Goal: Complete application form: Complete application form

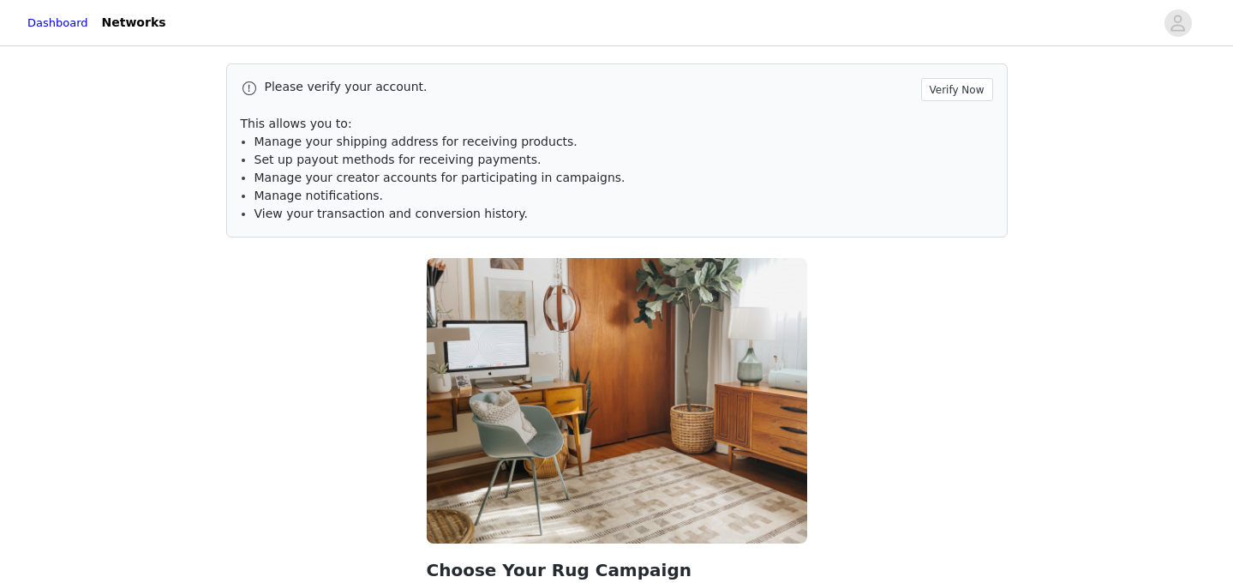
scroll to position [128, 0]
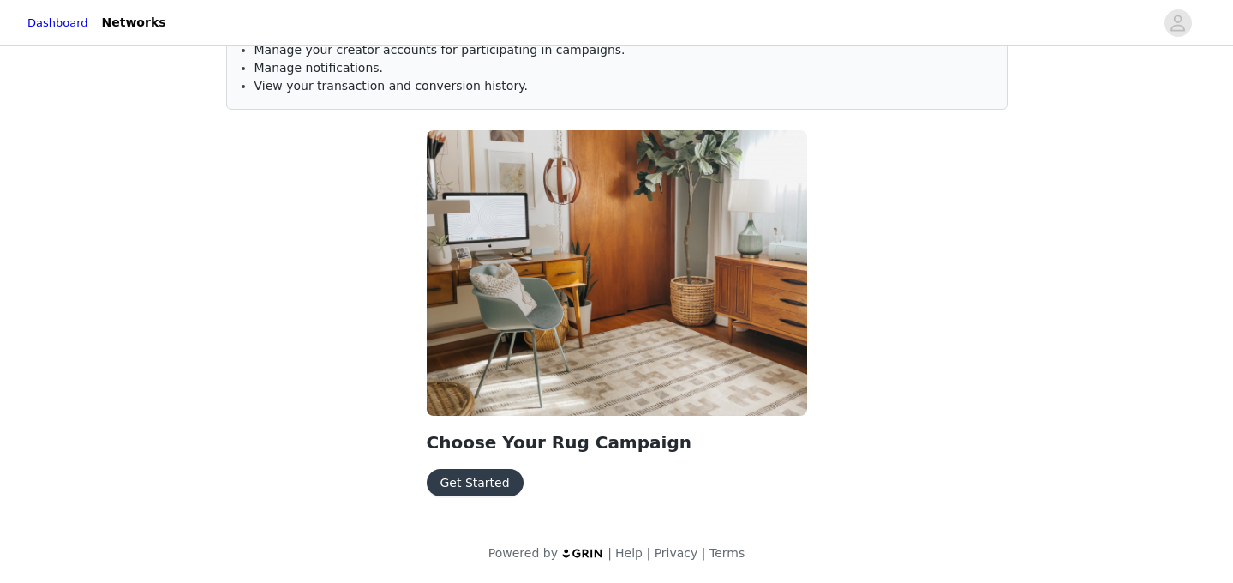
click at [457, 491] on button "Get Started" at bounding box center [475, 482] width 97 height 27
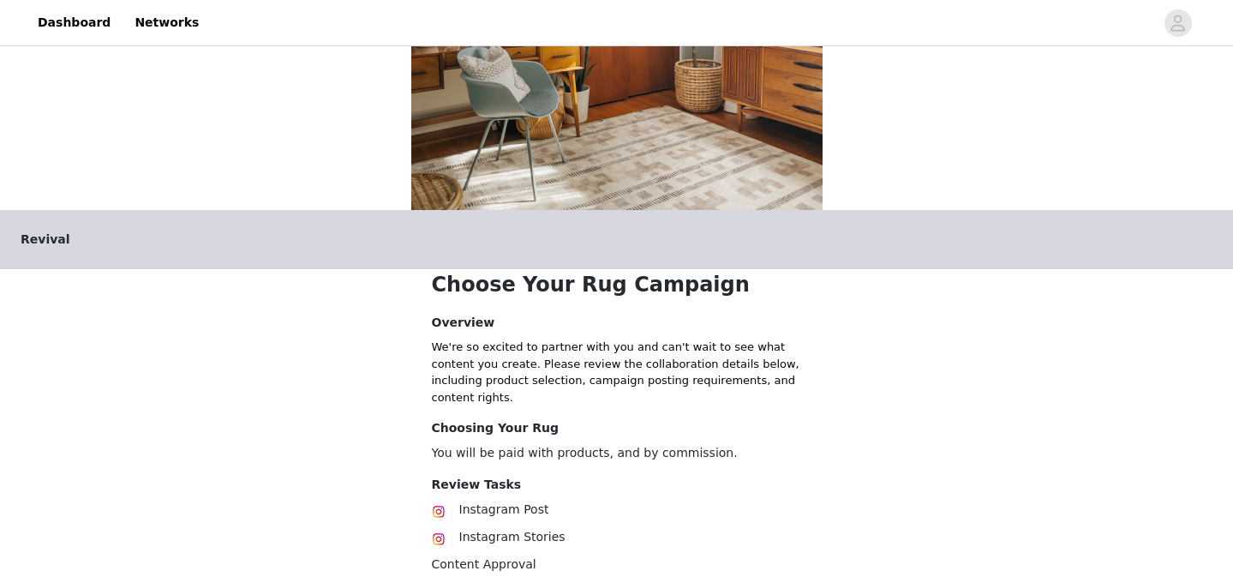
scroll to position [171, 0]
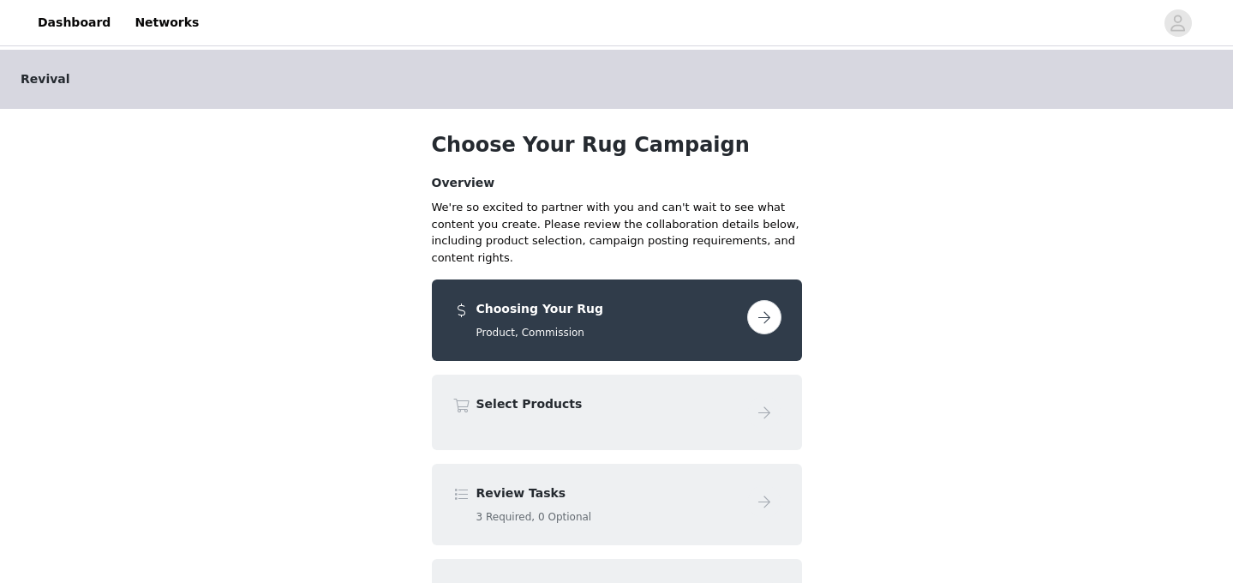
scroll to position [12, 0]
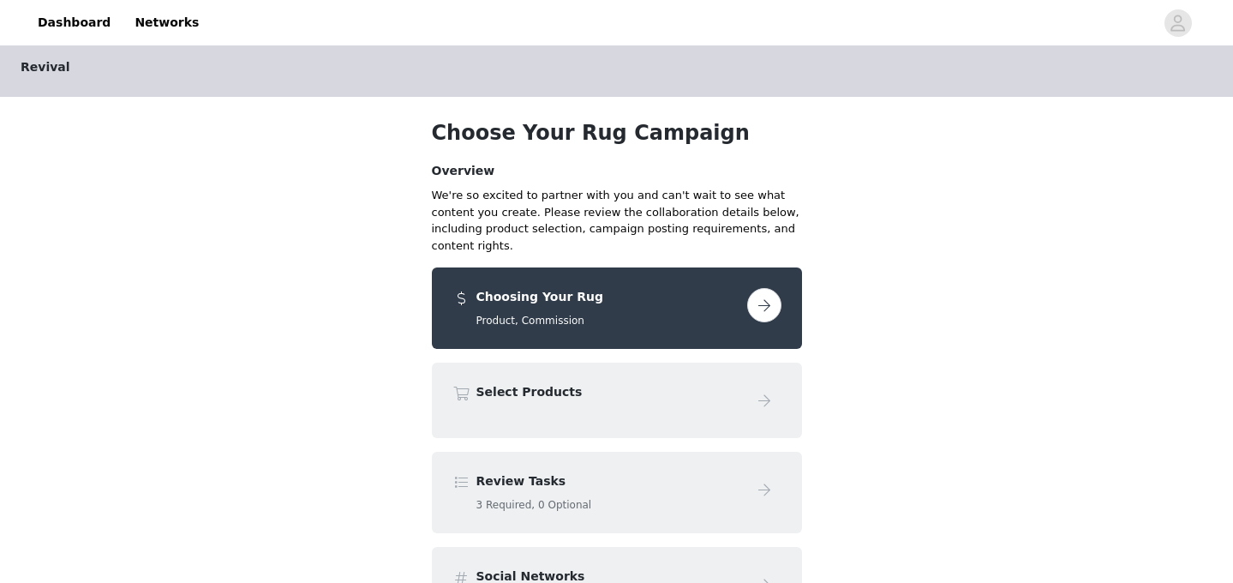
click at [770, 288] on button "button" at bounding box center [764, 305] width 34 height 34
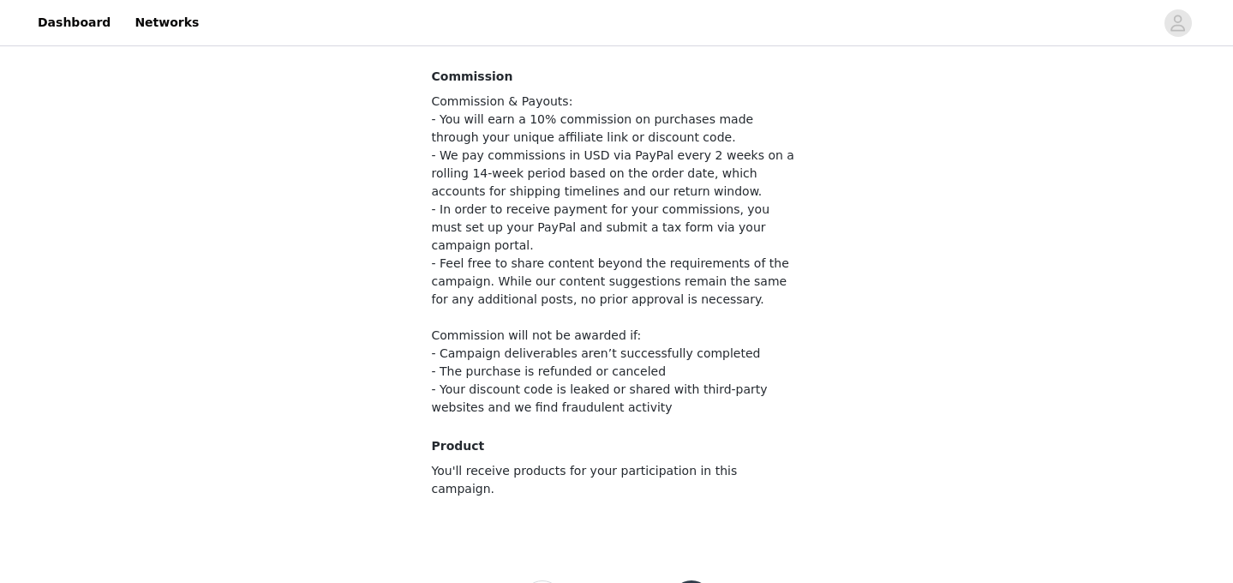
scroll to position [214, 0]
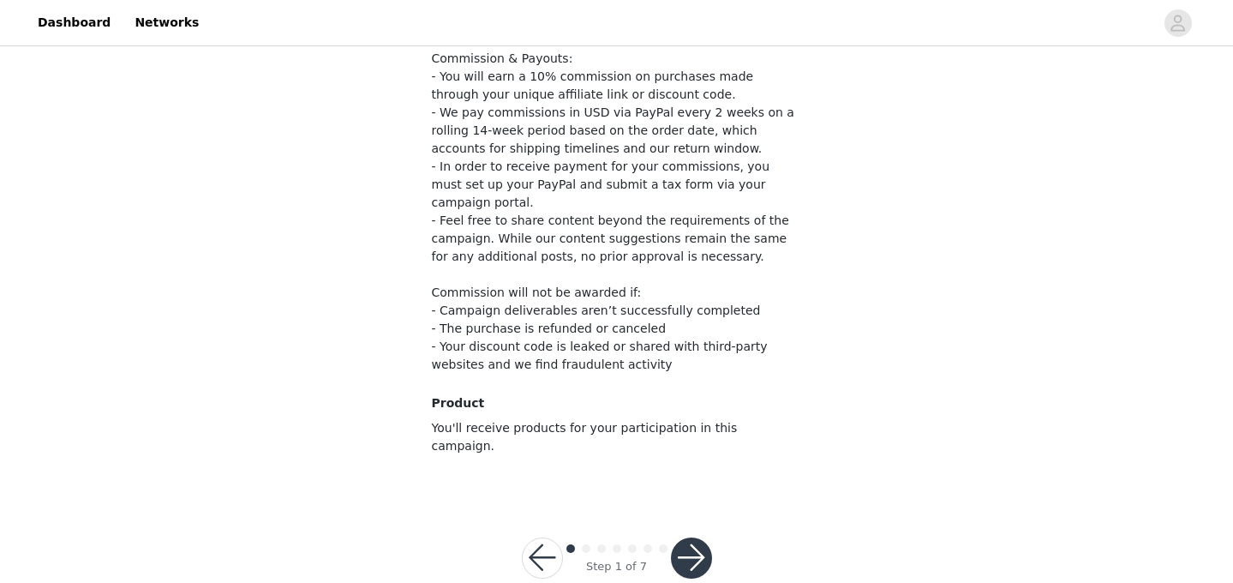
click at [696, 537] on button "button" at bounding box center [691, 557] width 41 height 41
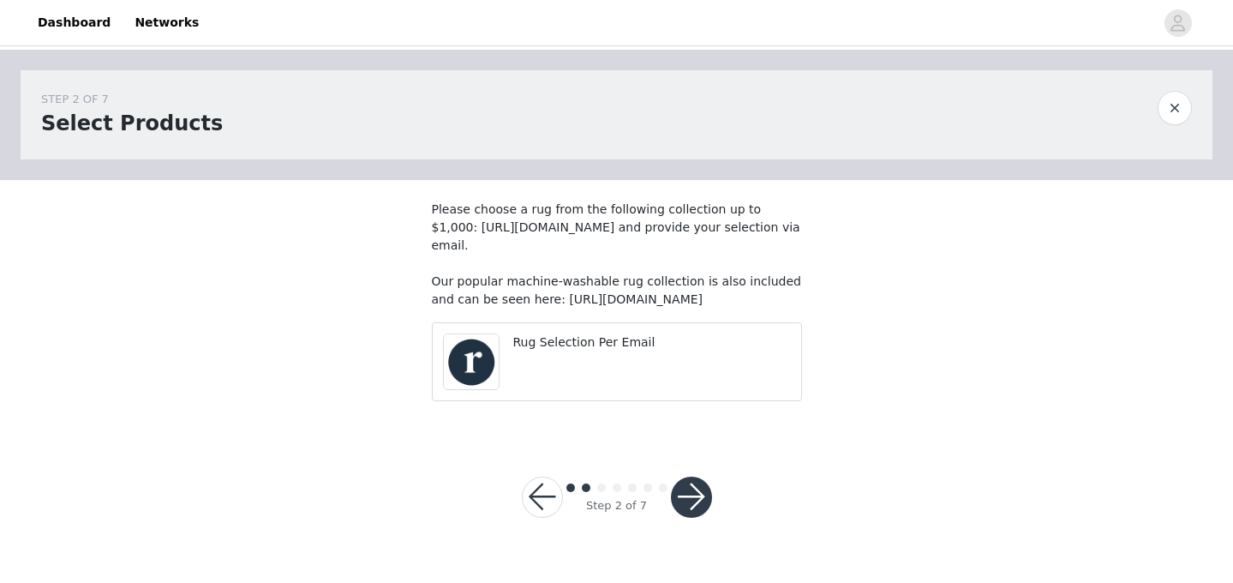
click at [513, 308] on p "Please choose a rug from the following collection up to $1,000: [URL][DOMAIN_NA…" at bounding box center [617, 254] width 370 height 108
drag, startPoint x: 430, startPoint y: 332, endPoint x: 789, endPoint y: 336, distance: 359.0
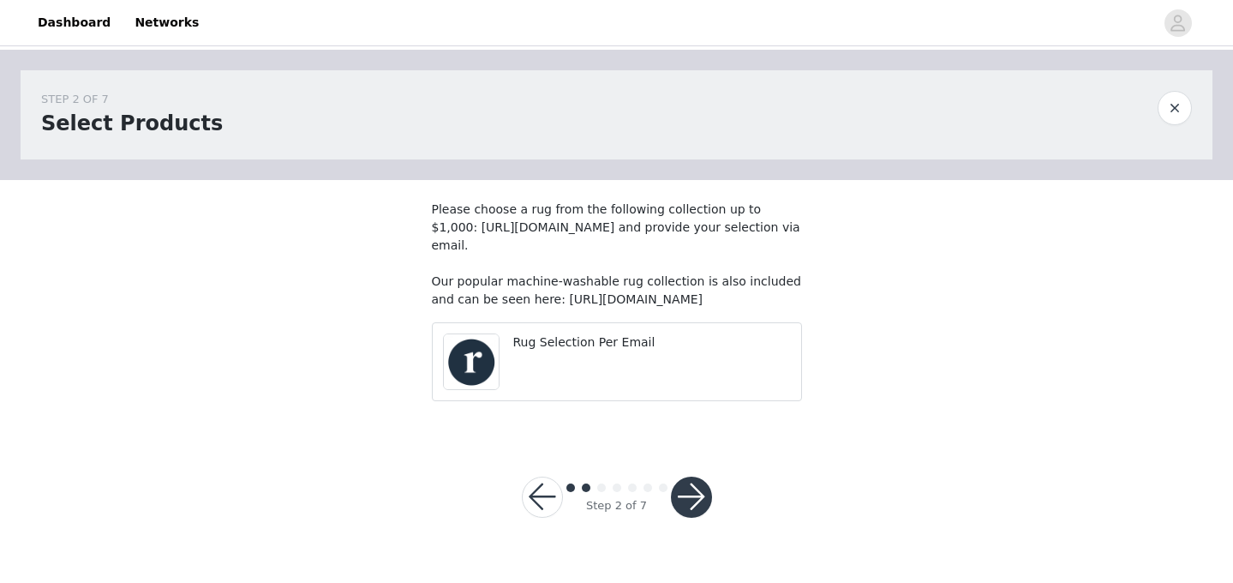
click at [789, 337] on section "Please choose a rug from the following collection up to $1,000: [URL][DOMAIN_NA…" at bounding box center [616, 307] width 411 height 255
copy p "[URL][DOMAIN_NAME]"
click at [586, 238] on p "Please choose a rug from the following collection up to $1,000: [URL][DOMAIN_NA…" at bounding box center [617, 254] width 370 height 108
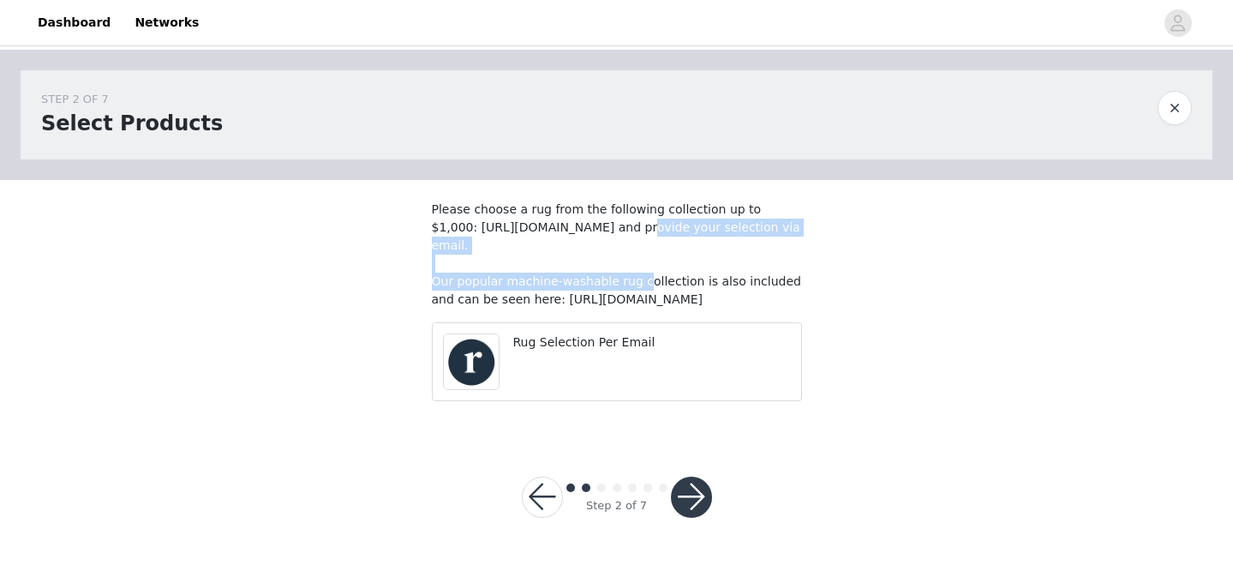
drag, startPoint x: 431, startPoint y: 244, endPoint x: 487, endPoint y: 266, distance: 59.7
click at [487, 266] on p "Please choose a rug from the following collection up to $1,000: [URL][DOMAIN_NA…" at bounding box center [617, 254] width 370 height 108
copy p "[URL][DOMAIN_NAME]"
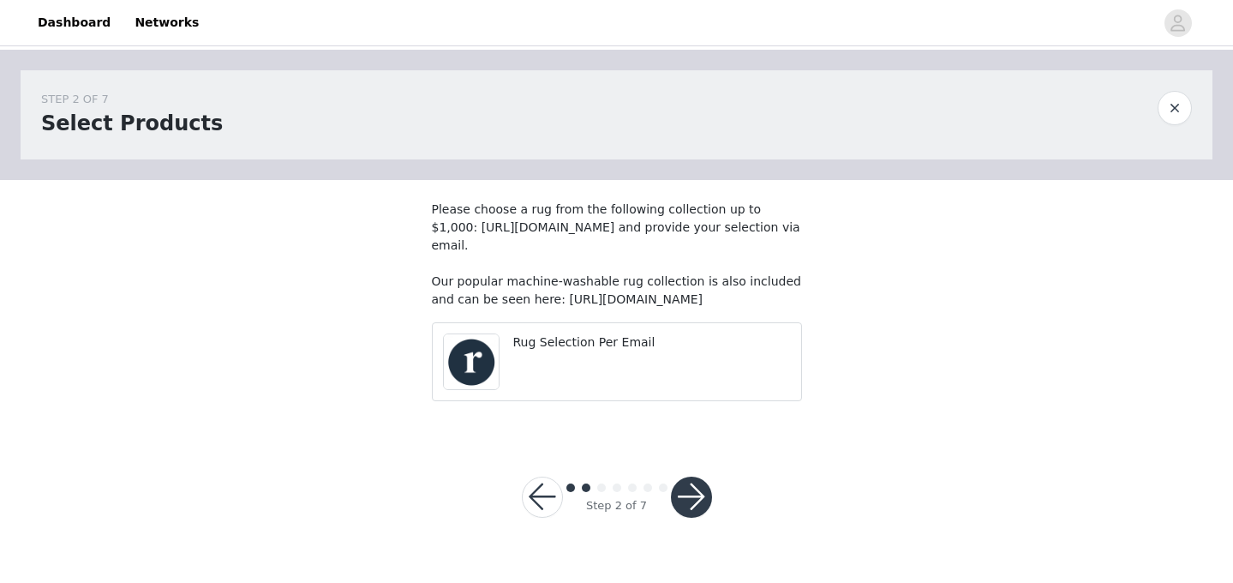
click at [571, 308] on p "Please choose a rug from the following collection up to $1,000: [URL][DOMAIN_NA…" at bounding box center [617, 254] width 370 height 108
click at [691, 515] on button "button" at bounding box center [691, 496] width 41 height 41
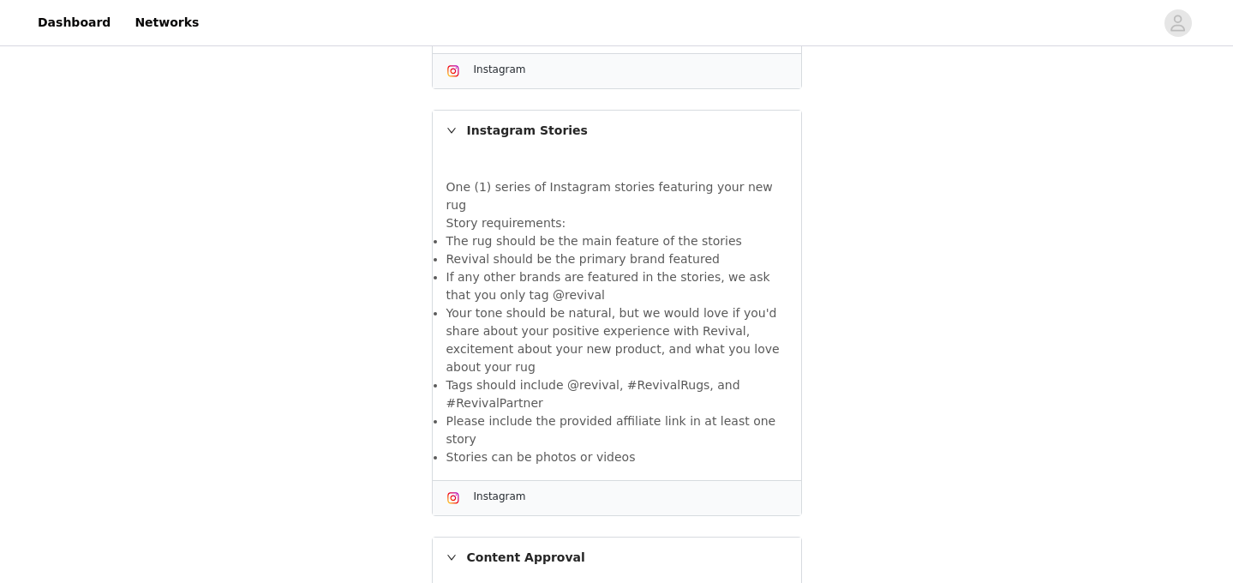
scroll to position [985, 0]
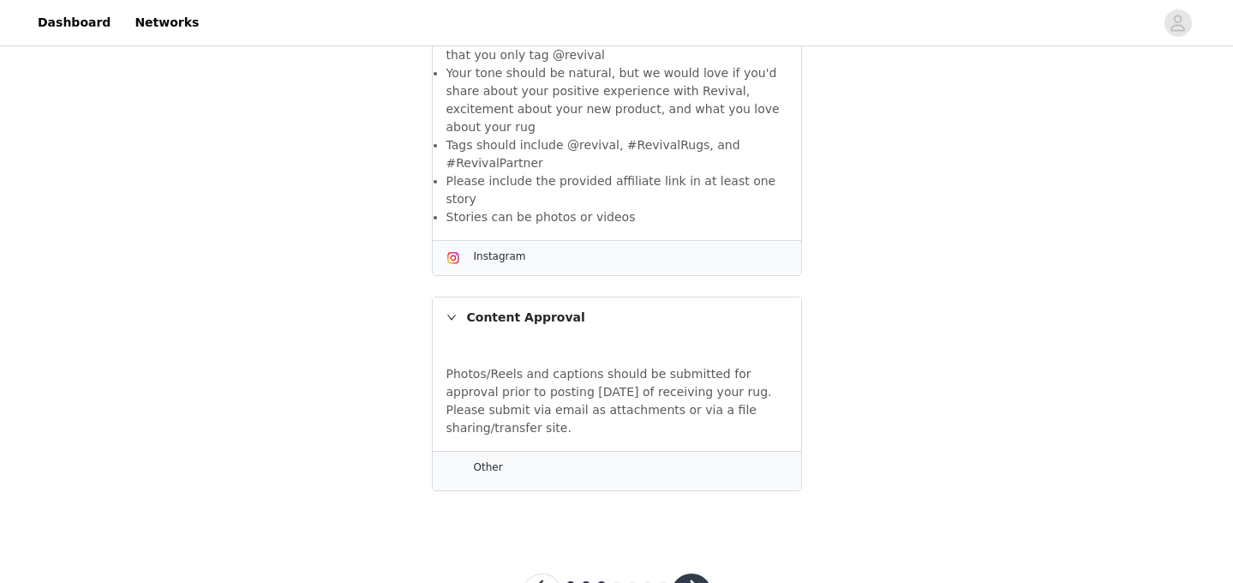
click at [691, 573] on button "button" at bounding box center [691, 593] width 41 height 41
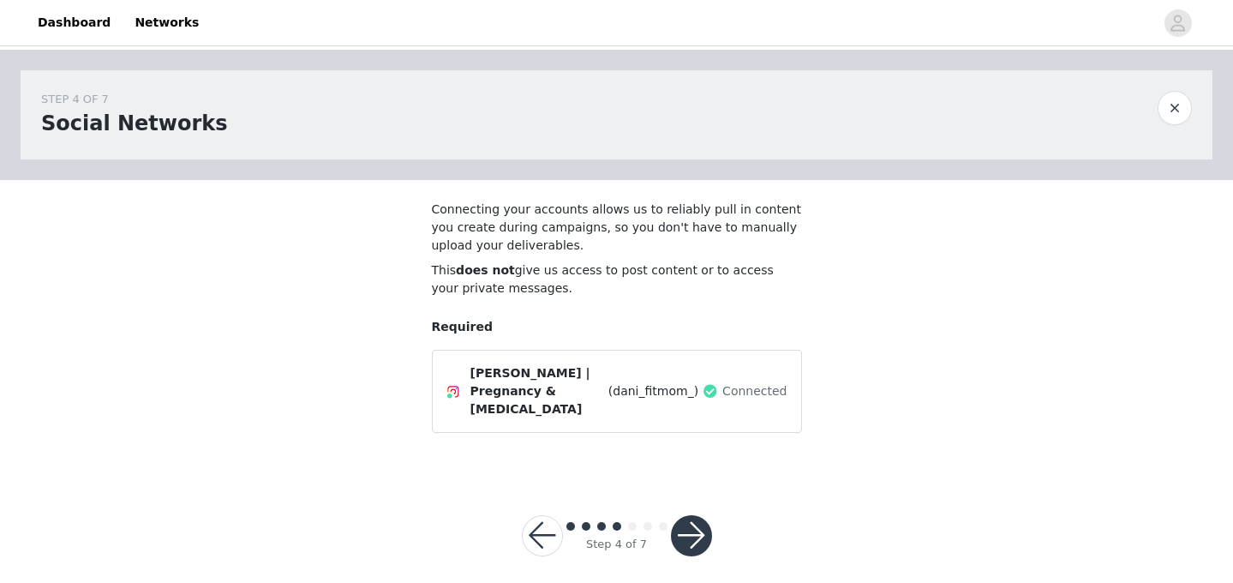
click at [687, 516] on button "button" at bounding box center [691, 535] width 41 height 41
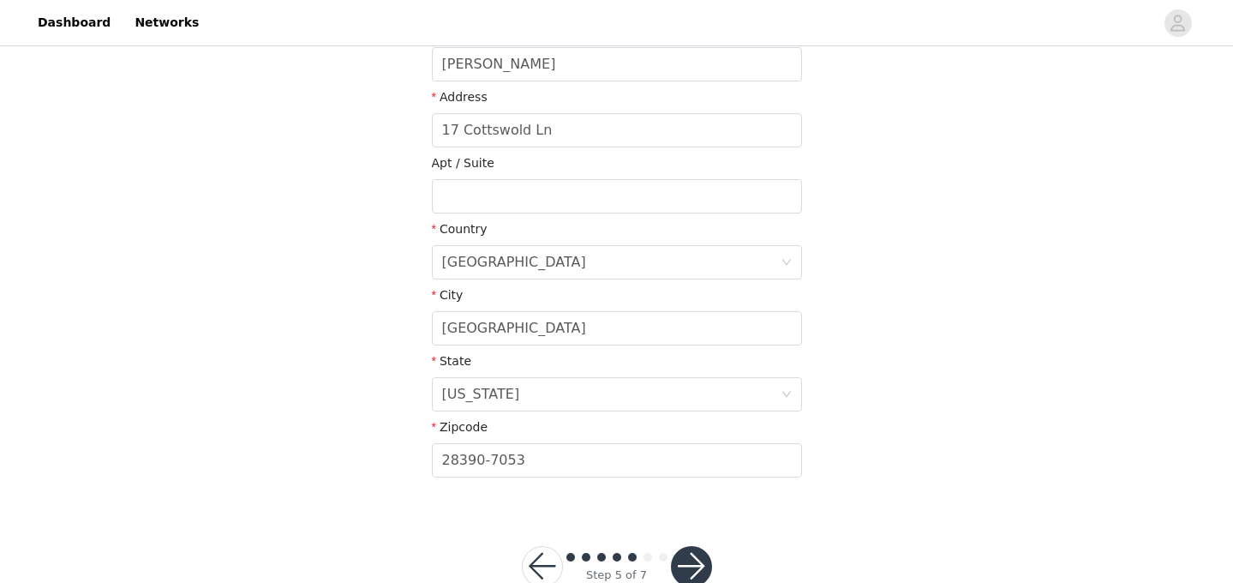
scroll to position [459, 0]
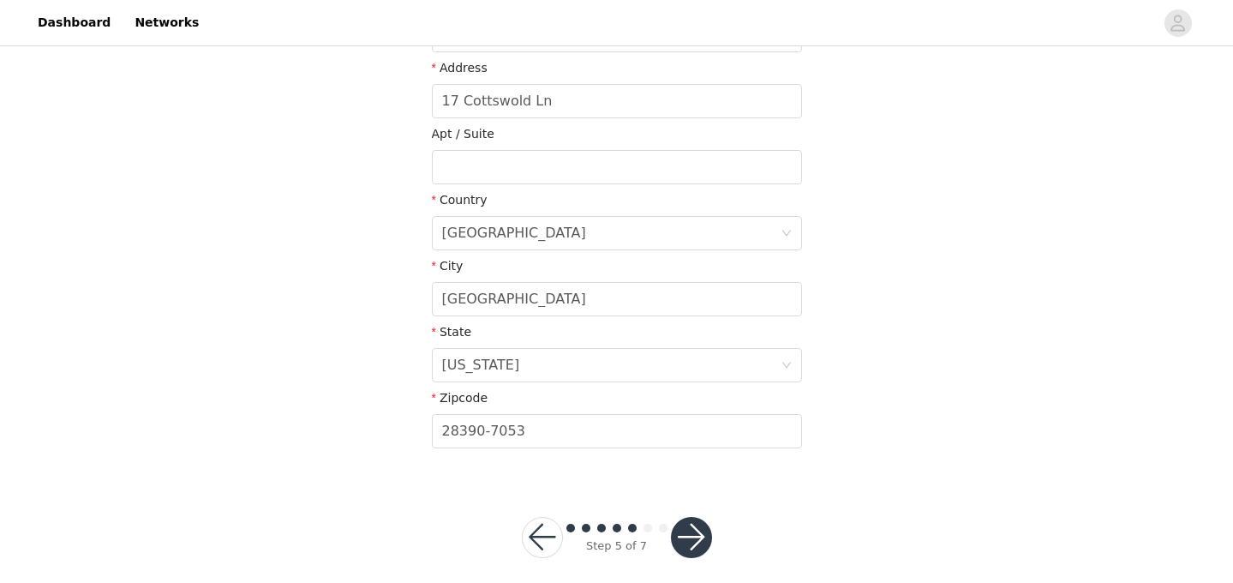
click at [691, 537] on button "button" at bounding box center [691, 537] width 41 height 41
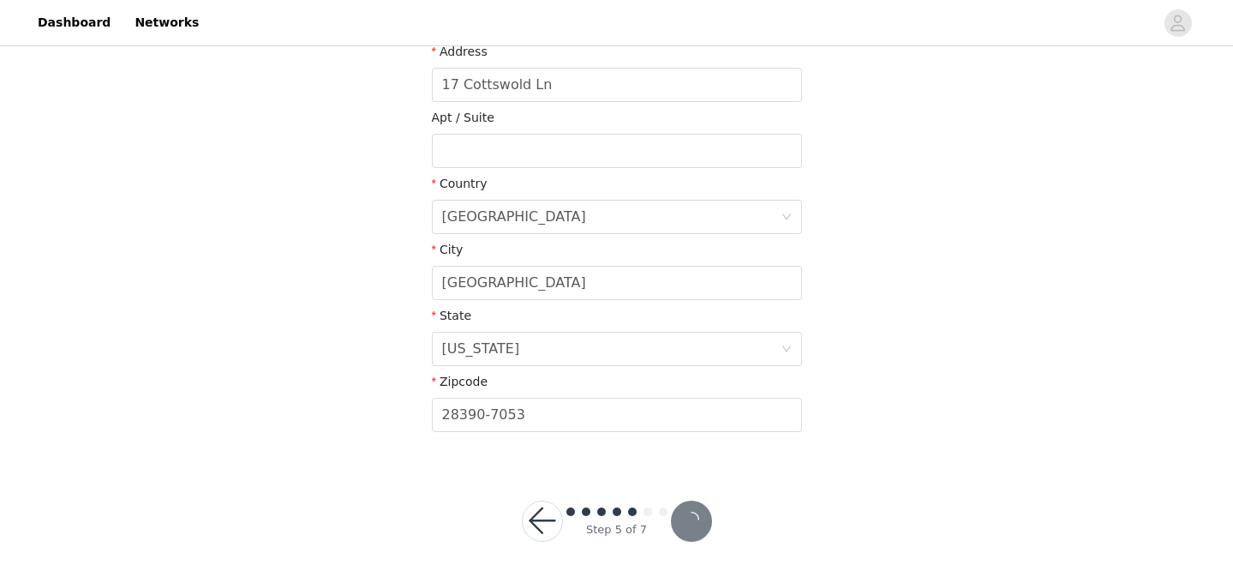
scroll to position [396, 0]
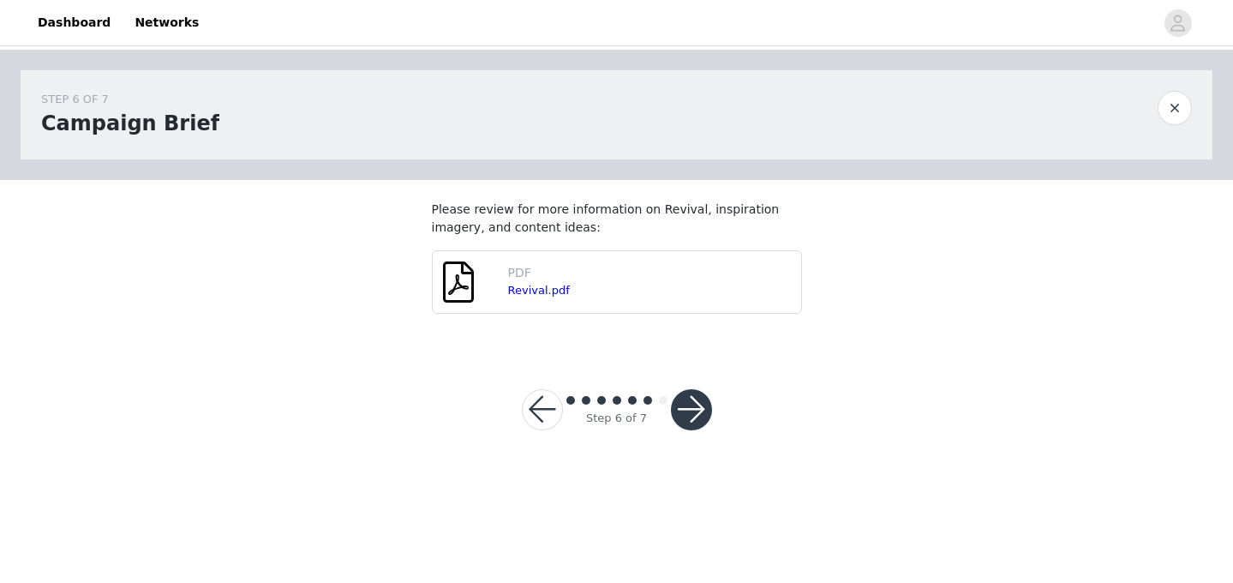
click at [685, 404] on button "button" at bounding box center [691, 409] width 41 height 41
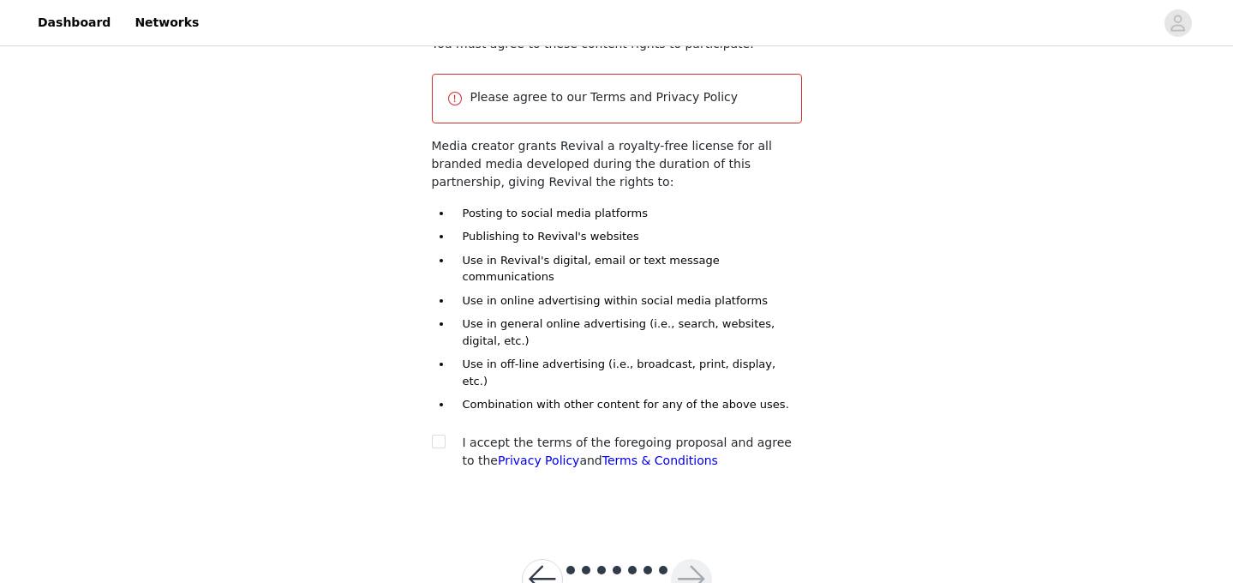
scroll to position [189, 0]
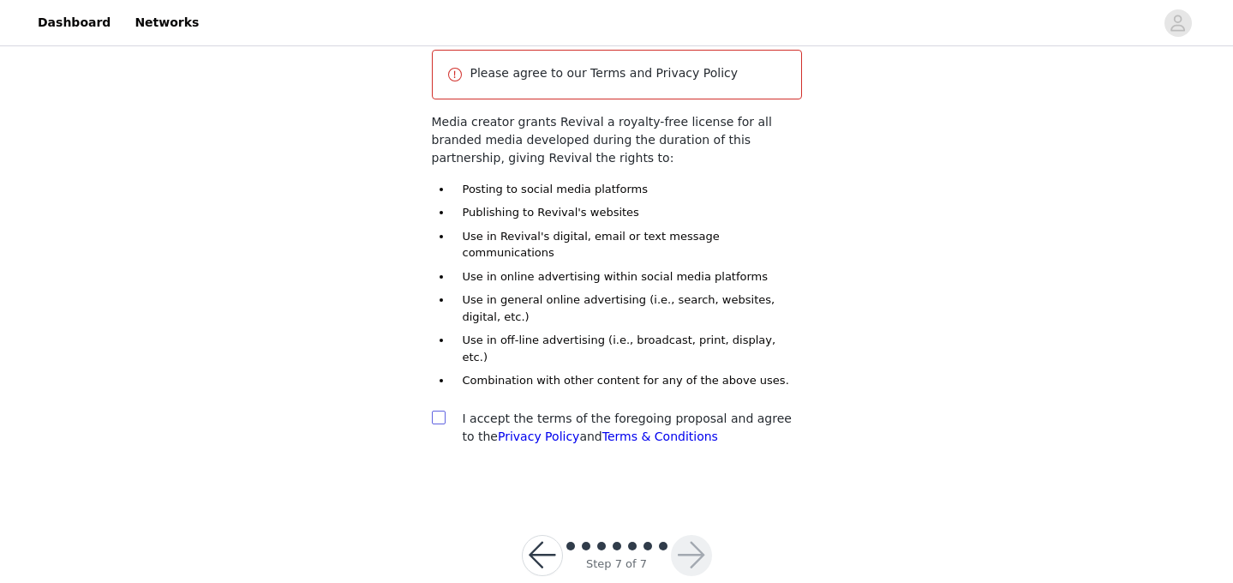
click at [437, 410] on input "checkbox" at bounding box center [438, 416] width 12 height 12
checkbox input "true"
click at [696, 535] on button "button" at bounding box center [691, 555] width 41 height 41
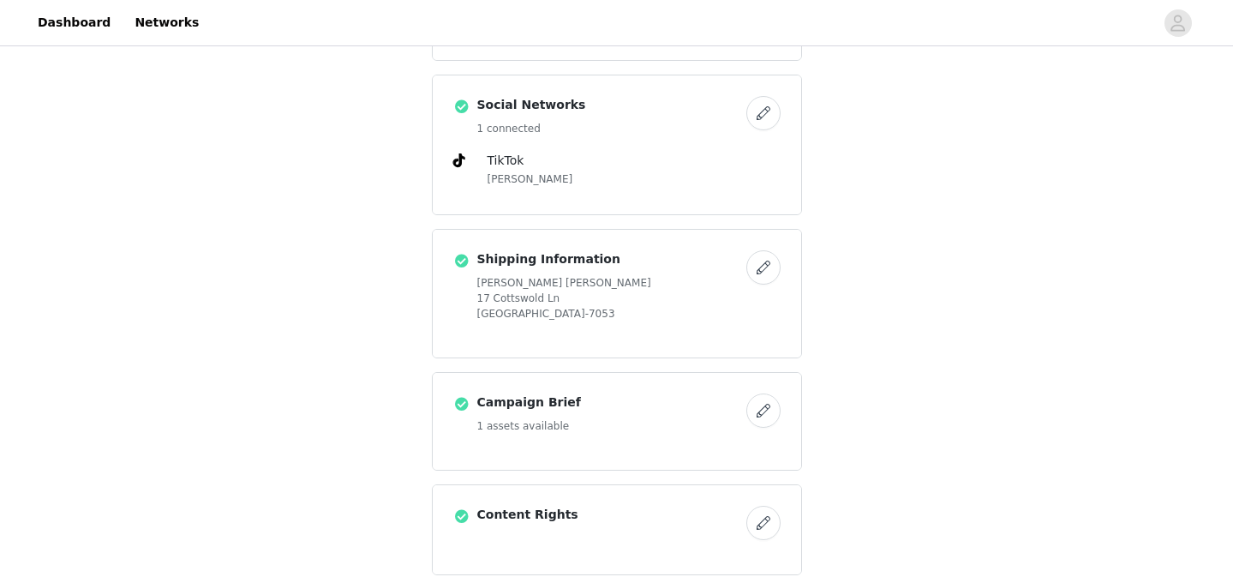
scroll to position [795, 0]
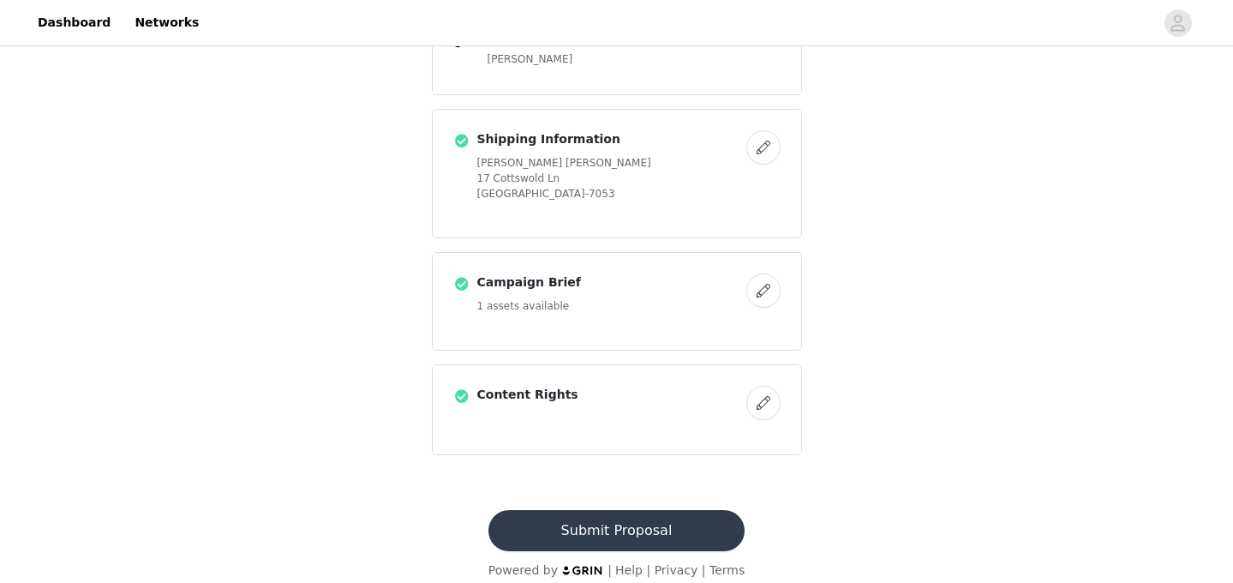
click at [751, 387] on button "button" at bounding box center [763, 403] width 34 height 34
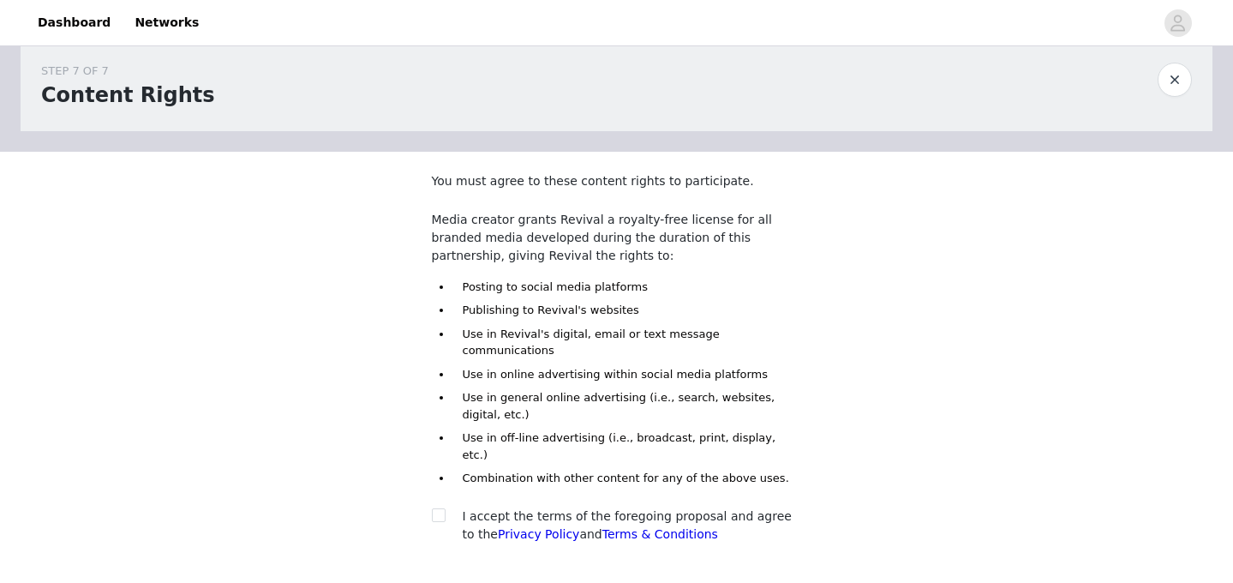
scroll to position [29, 0]
click at [438, 507] on input "checkbox" at bounding box center [438, 513] width 12 height 12
checkbox input "true"
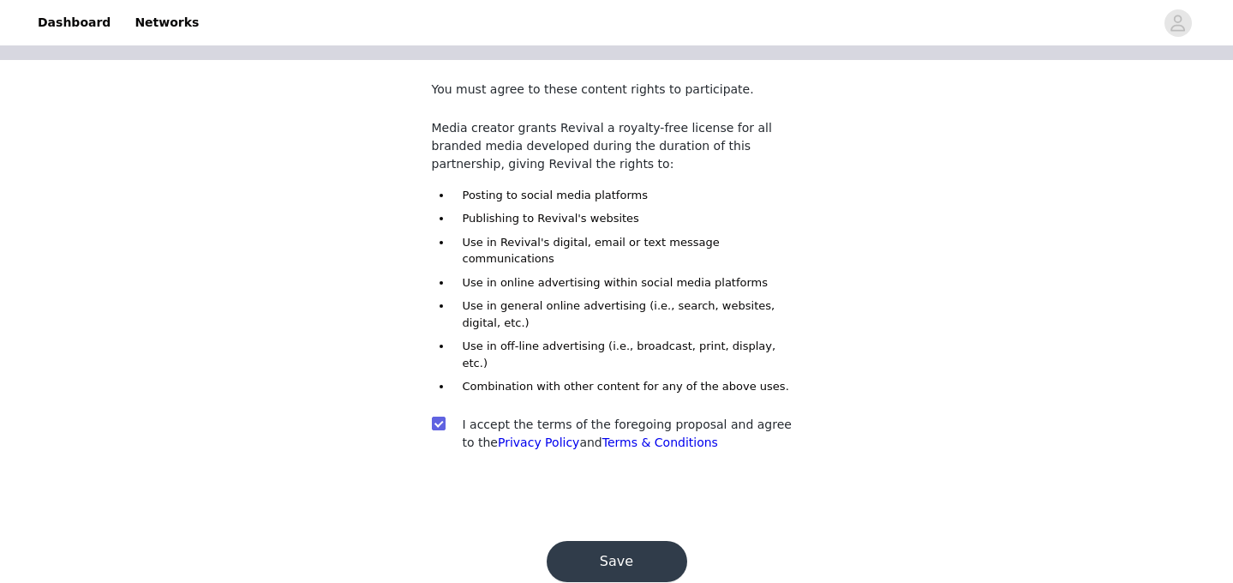
scroll to position [126, 0]
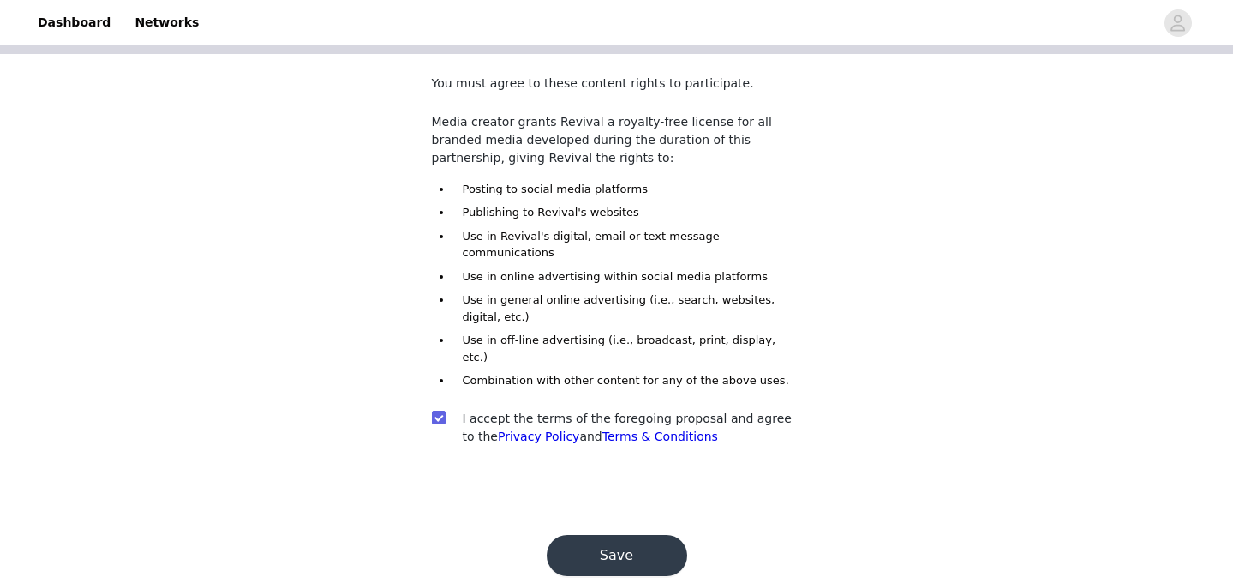
click at [600, 535] on button "Save" at bounding box center [617, 555] width 141 height 41
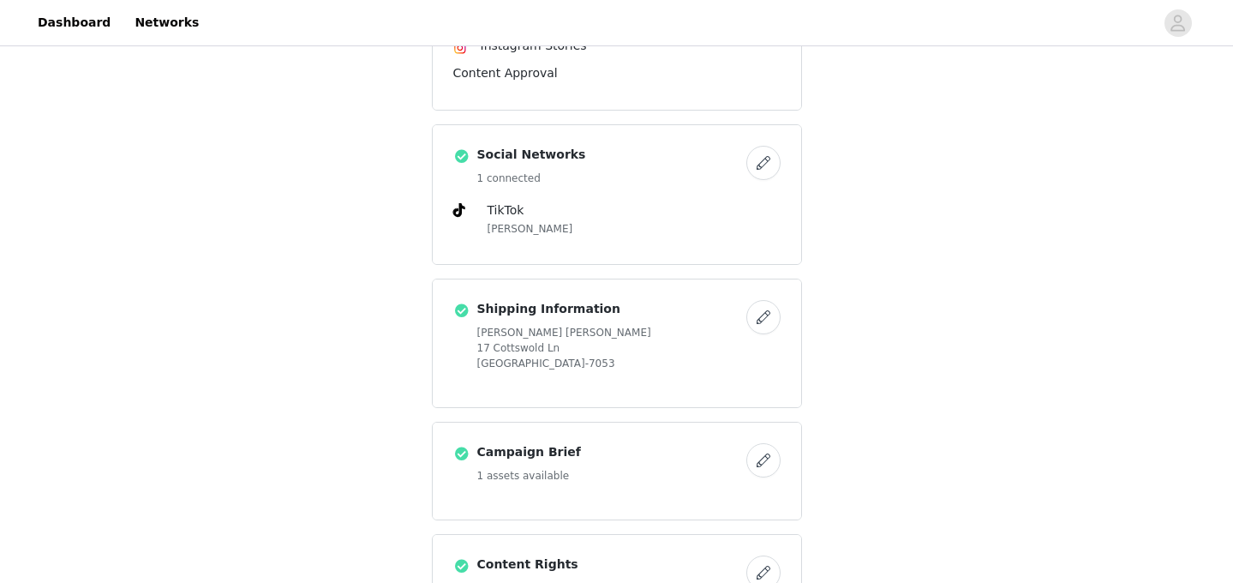
scroll to position [795, 0]
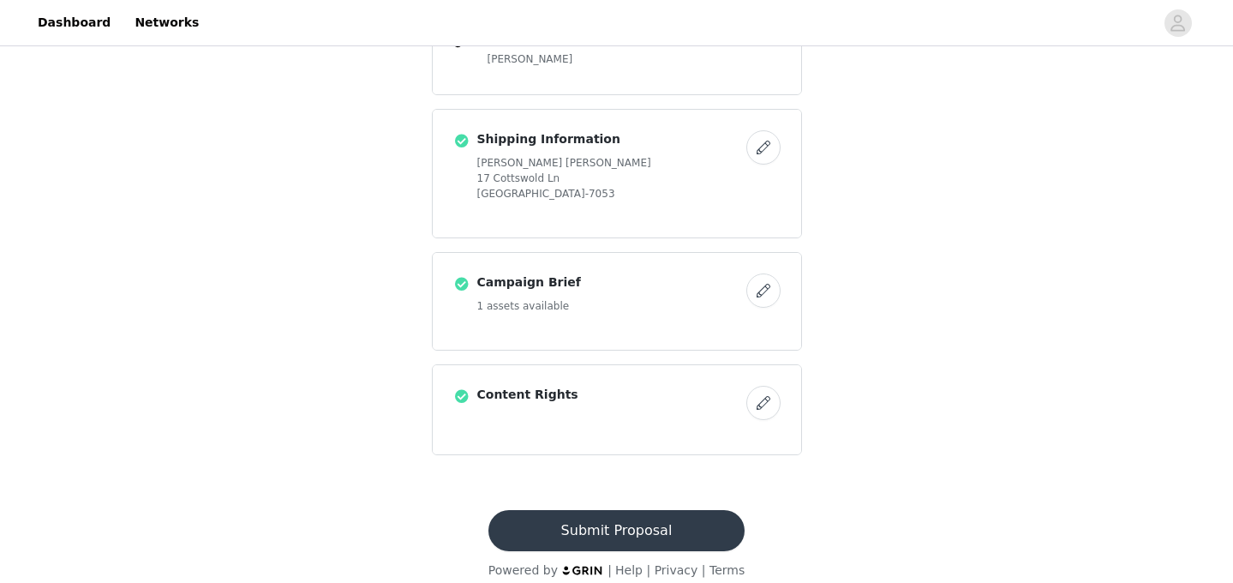
click at [585, 512] on button "Submit Proposal" at bounding box center [616, 530] width 256 height 41
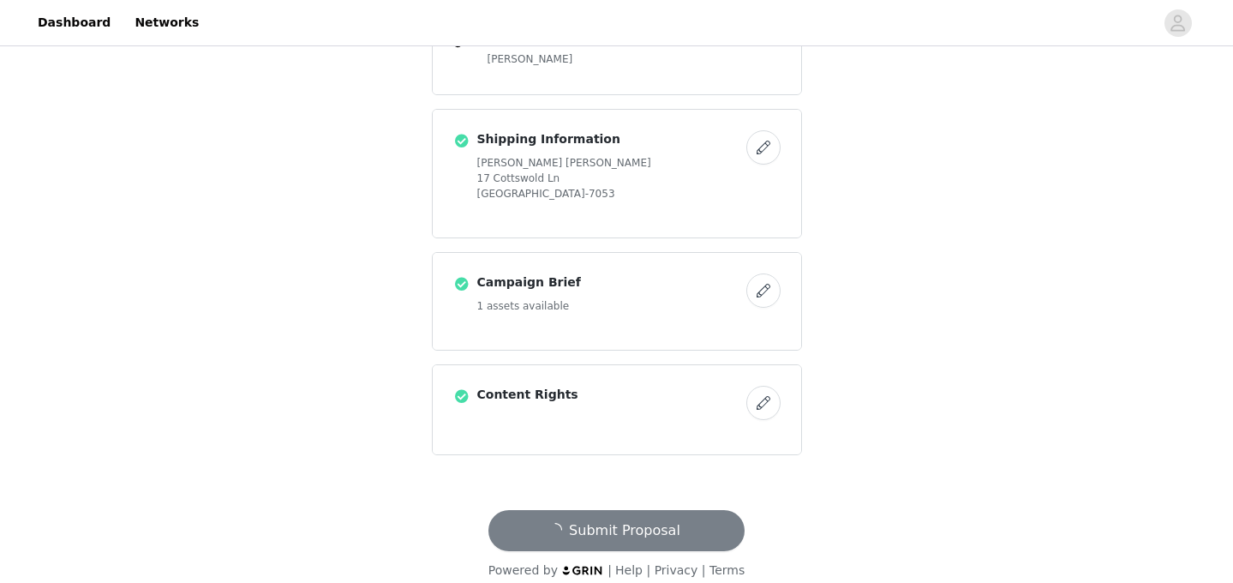
scroll to position [0, 0]
